Goal: Task Accomplishment & Management: Manage account settings

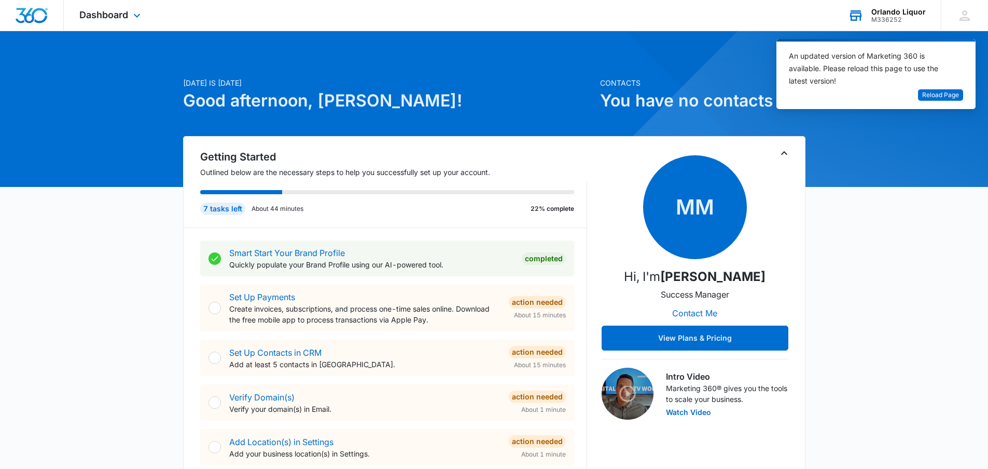
click at [877, 13] on div "Orlando Liquor" at bounding box center [899, 12] width 54 height 8
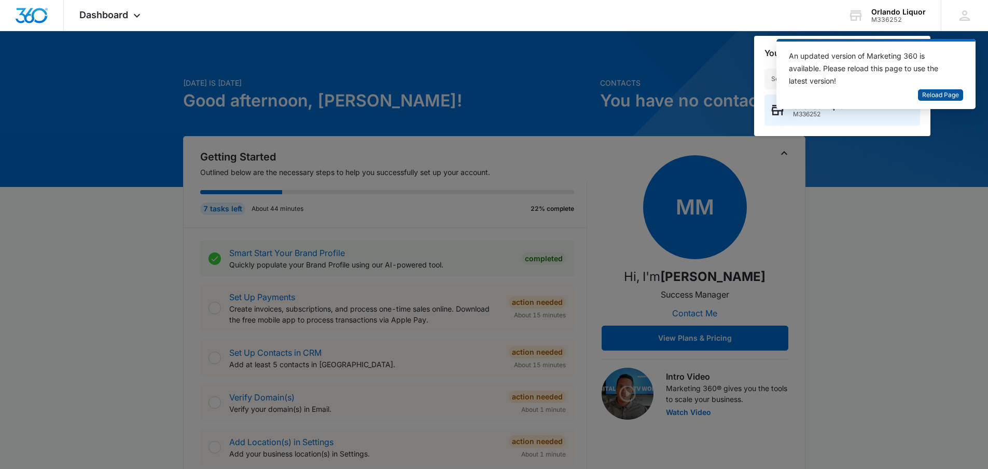
click at [934, 95] on span "Reload Page" at bounding box center [941, 95] width 37 height 10
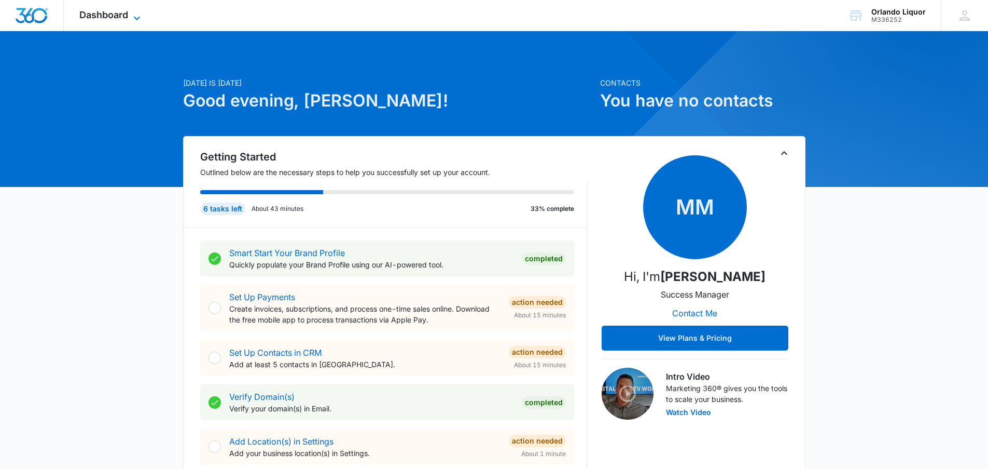
click at [119, 14] on span "Dashboard" at bounding box center [103, 14] width 49 height 11
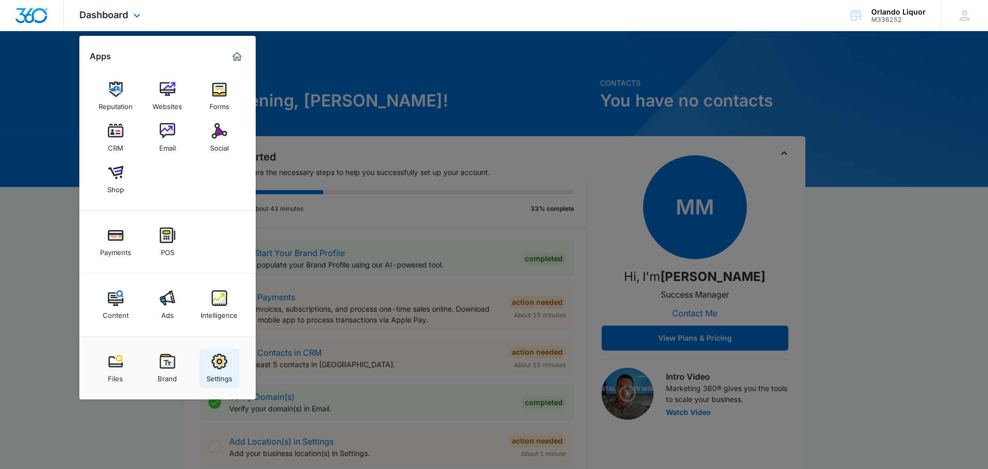
click at [227, 370] on div "Settings" at bounding box center [220, 375] width 26 height 13
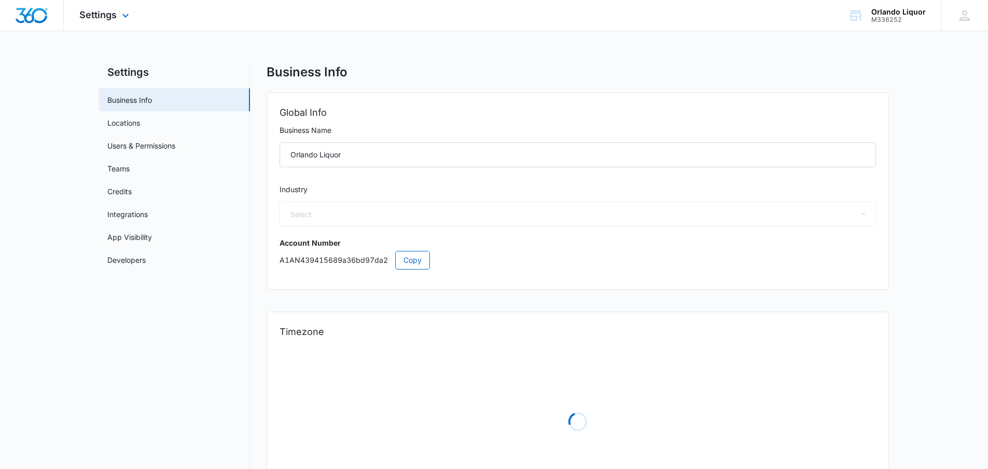
select select "12"
select select "US"
select select "America/[GEOGRAPHIC_DATA]"
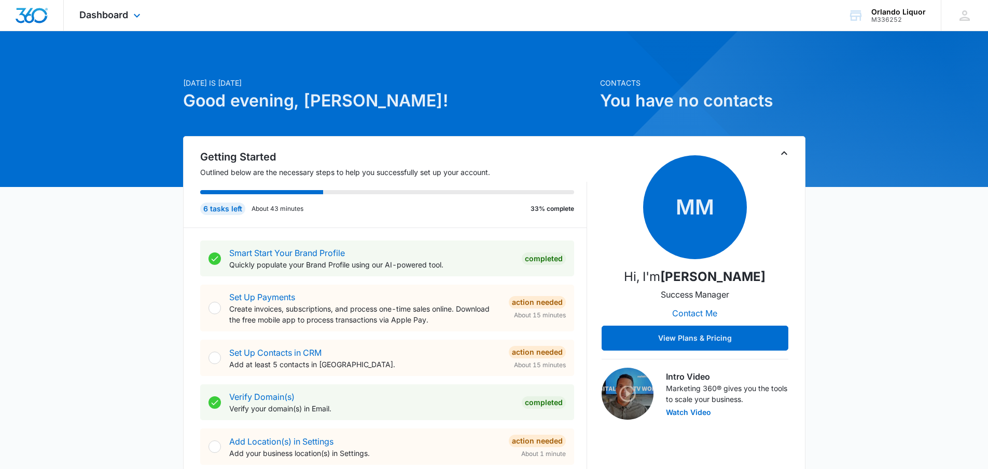
click at [39, 20] on img "Dashboard" at bounding box center [31, 16] width 33 height 16
click at [888, 6] on div "Orlando Liquor M336252 Your Accounts View All" at bounding box center [887, 15] width 108 height 31
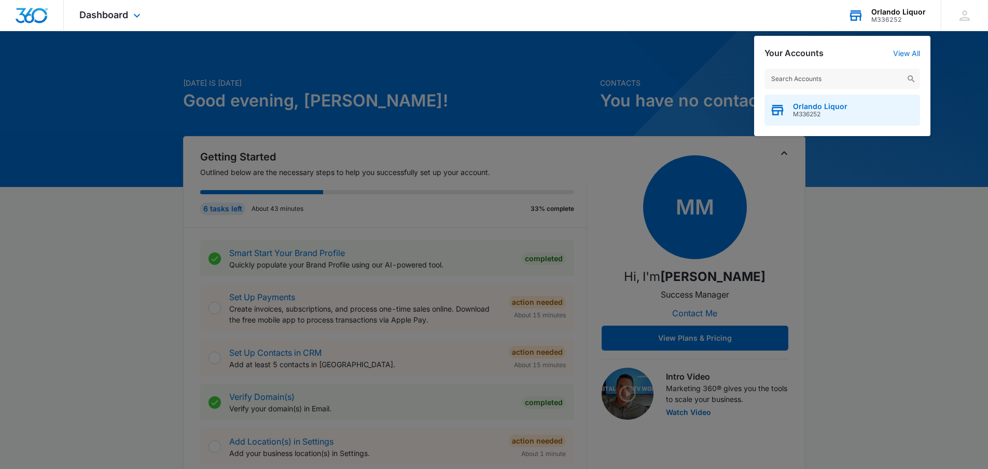
click at [802, 104] on span "Orlando Liquor" at bounding box center [820, 106] width 54 height 8
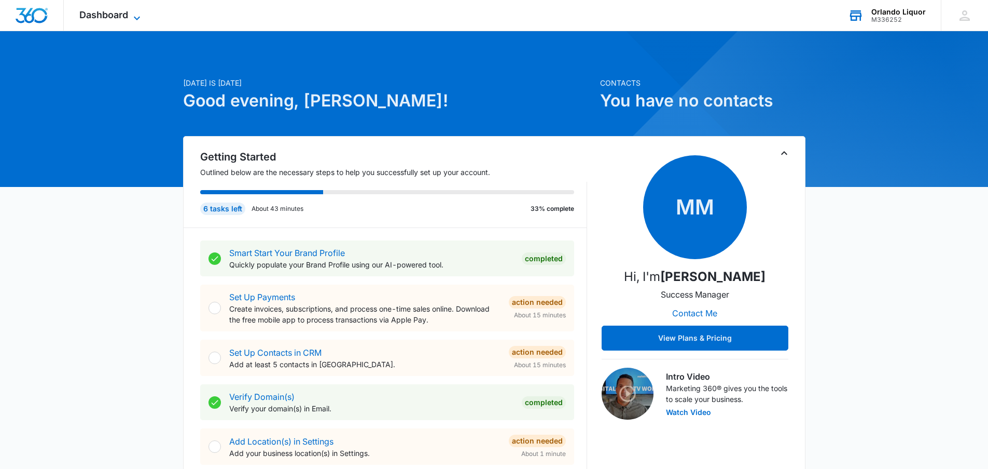
click at [105, 12] on span "Dashboard" at bounding box center [103, 14] width 49 height 11
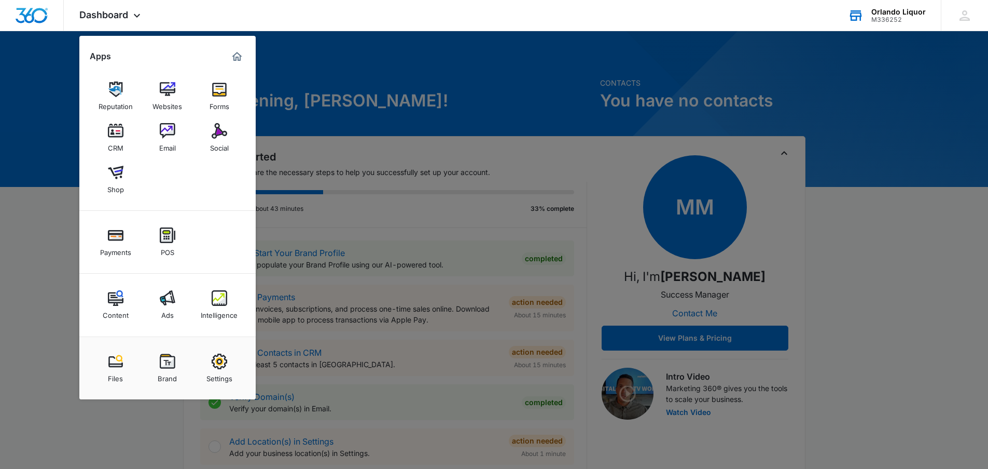
click at [217, 143] on div "Social" at bounding box center [219, 145] width 19 height 13
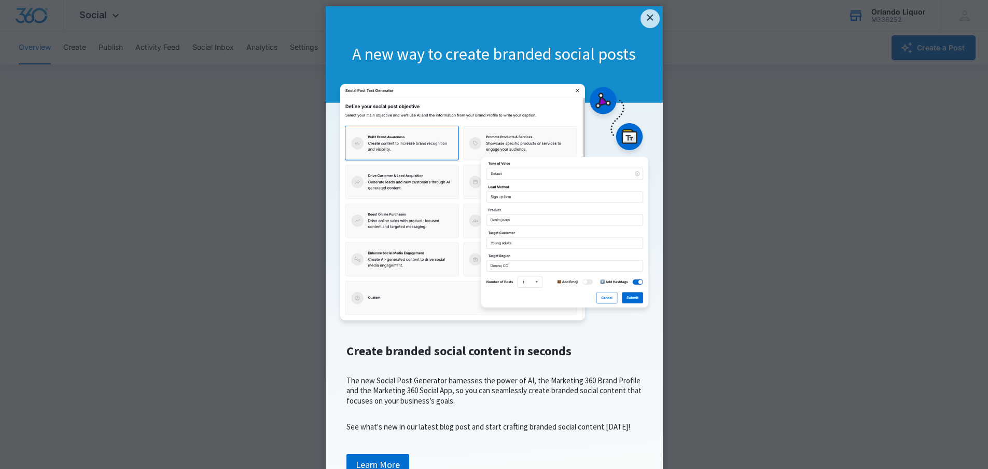
scroll to position [9, 0]
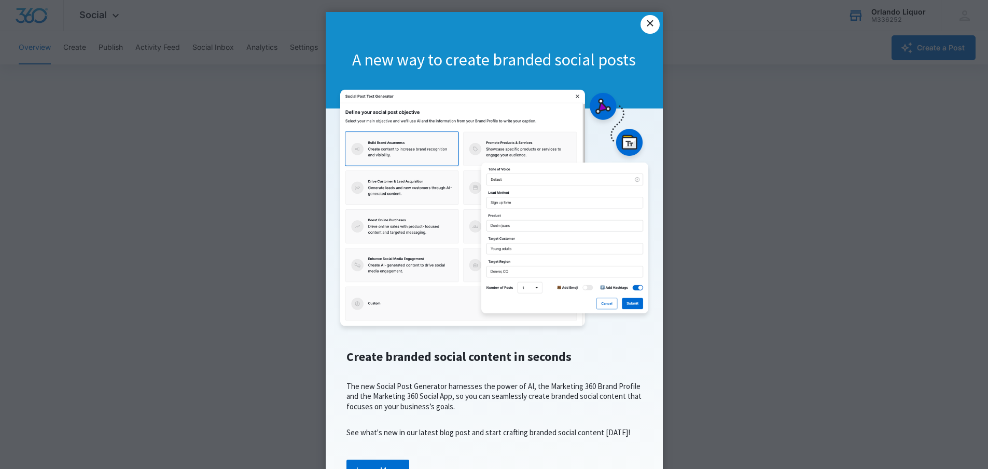
click at [641, 24] on link "×" at bounding box center [650, 24] width 19 height 19
